Goal: Information Seeking & Learning: Understand process/instructions

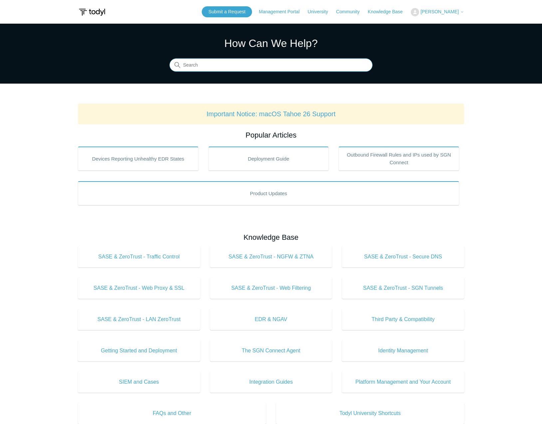
click at [218, 63] on input "Search" at bounding box center [271, 65] width 203 height 13
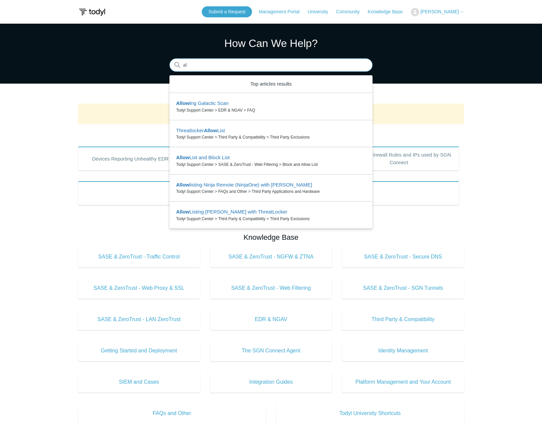
type input "a"
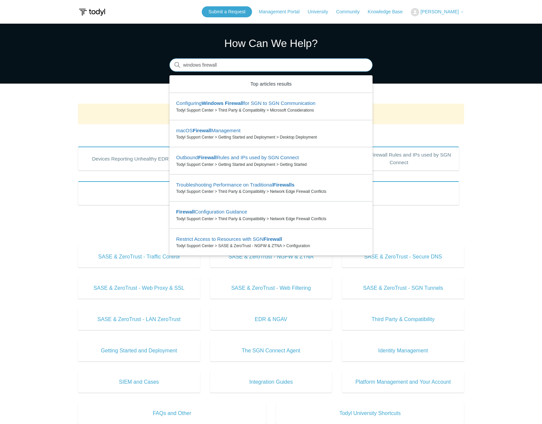
type input "windows firewall"
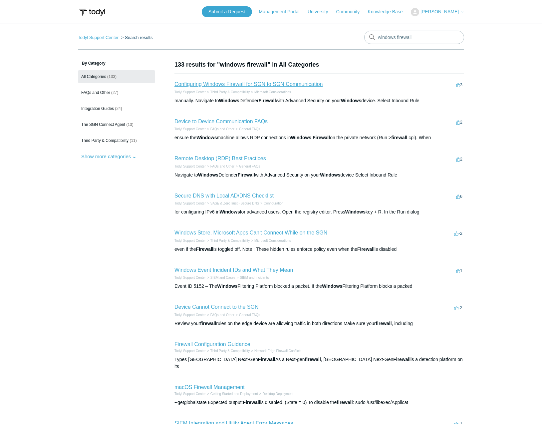
click at [223, 85] on link "Configuring Windows Firewall for SGN to SGN Communication" at bounding box center [249, 84] width 148 height 6
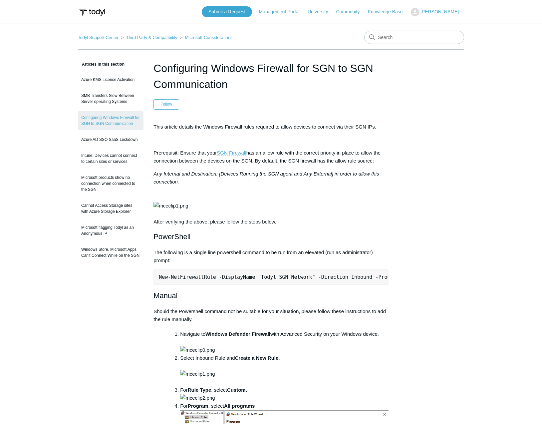
click at [289, 285] on pre "New-NetFirewallRule -DisplayName "Todyl SGN Network" -Direction Inbound -Progra…" at bounding box center [271, 276] width 235 height 15
copy div "New-NetFirewallRule -DisplayName "Todyl SGN Network" -Direction Inbound -Progra…"
